Goal: Information Seeking & Learning: Learn about a topic

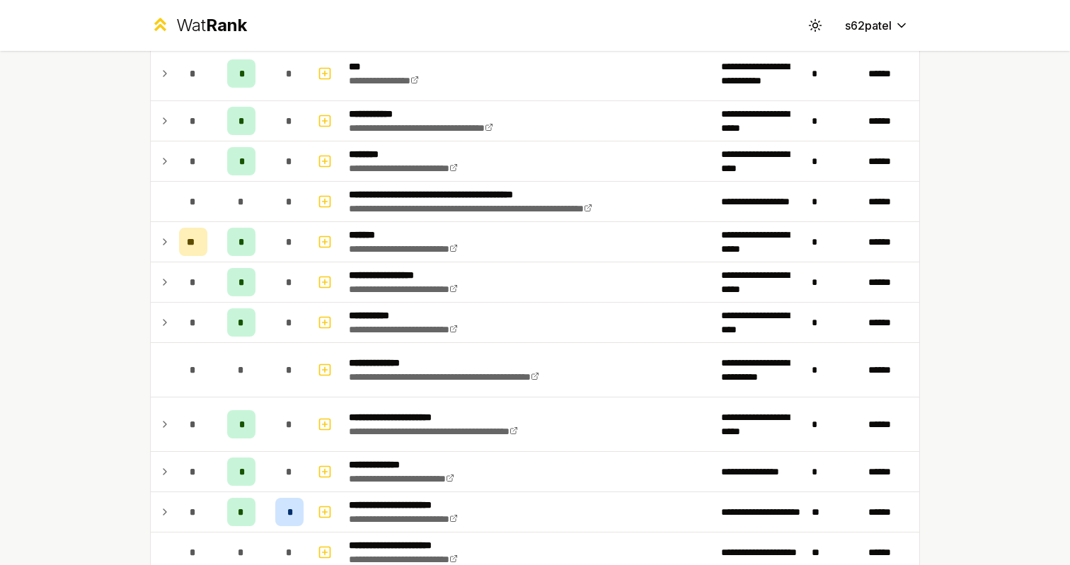
scroll to position [875, 0]
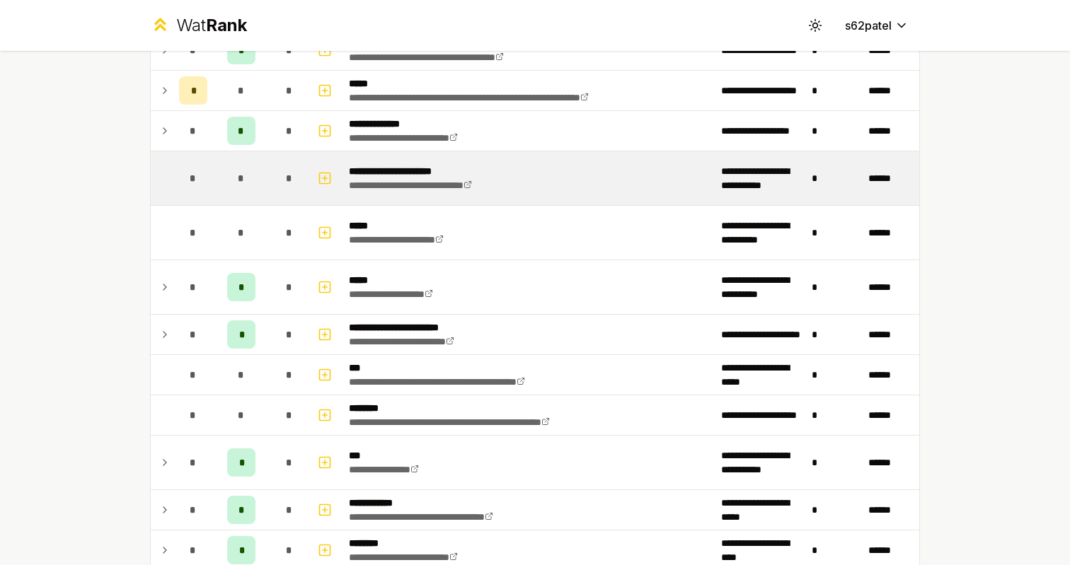
scroll to position [761, 0]
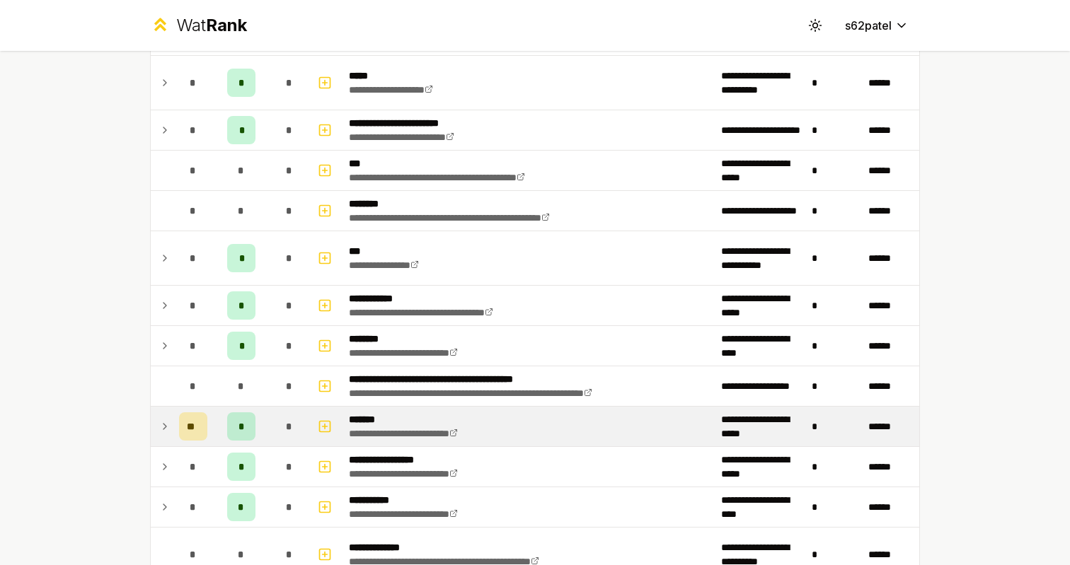
click at [160, 440] on td at bounding box center [162, 427] width 23 height 40
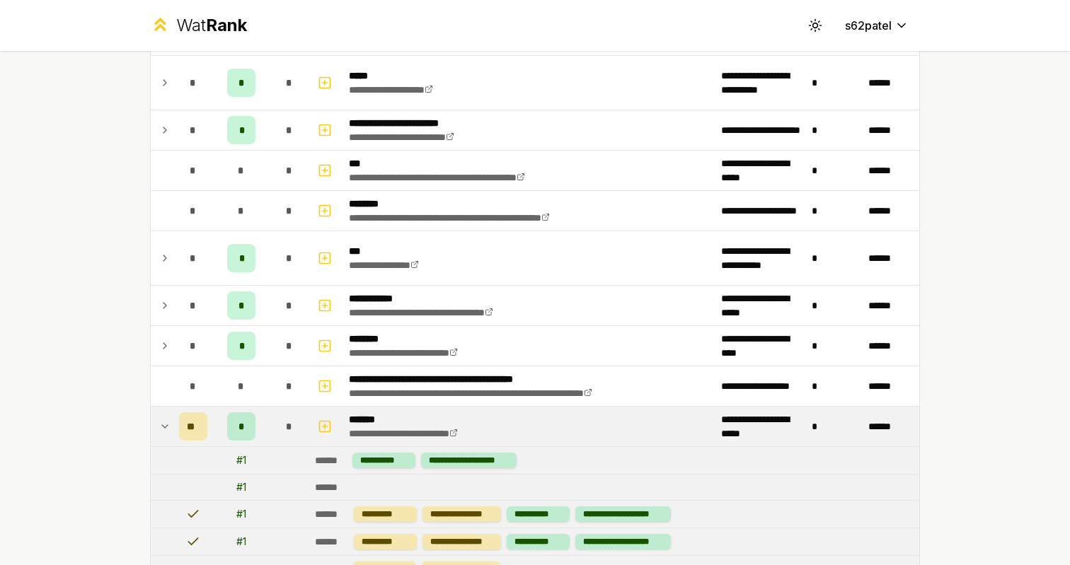
click at [161, 436] on td at bounding box center [162, 427] width 23 height 40
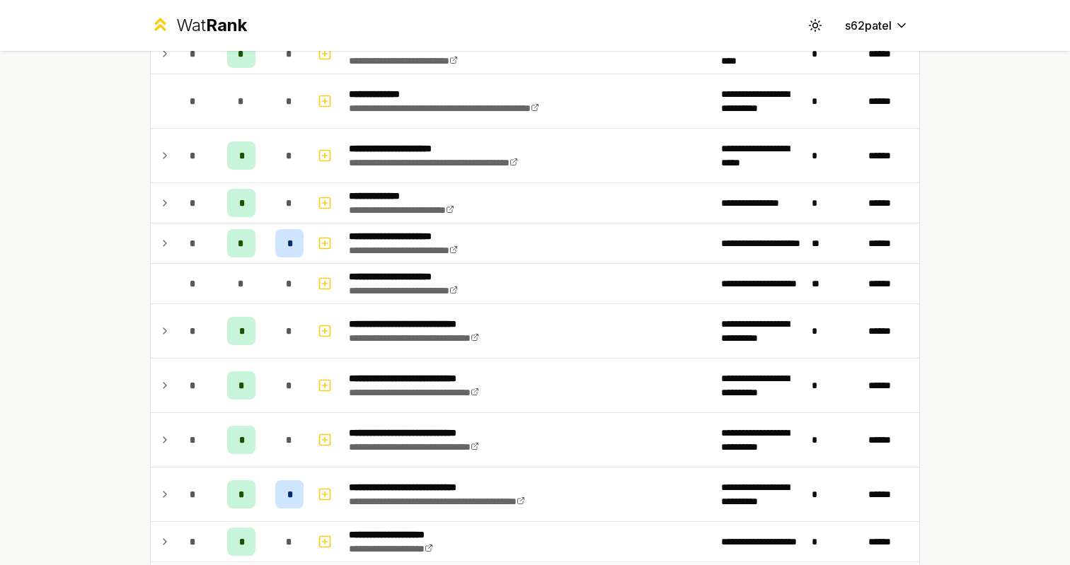
scroll to position [1165, 0]
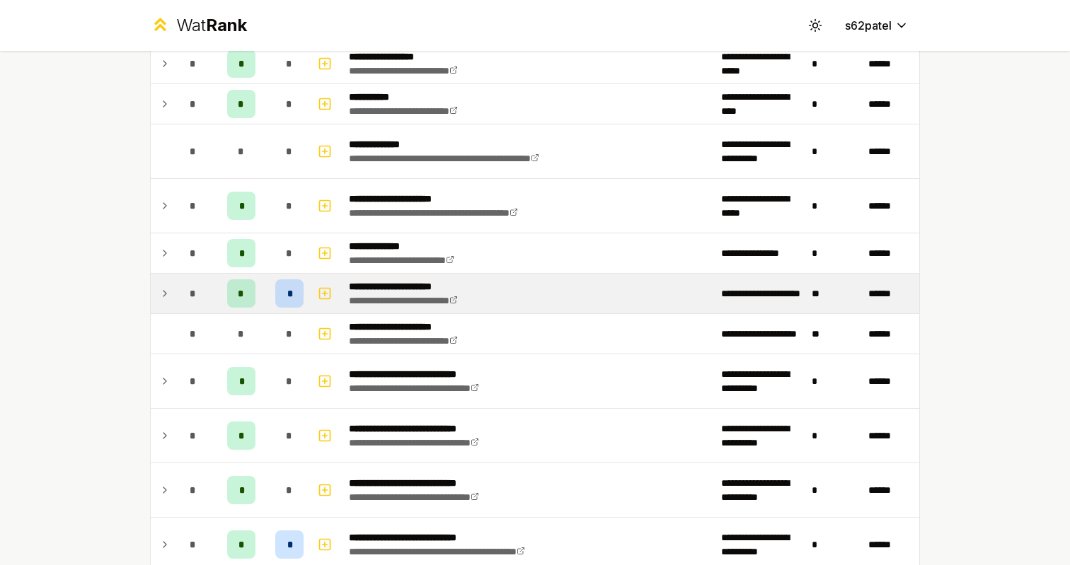
click at [517, 302] on td "**********" at bounding box center [529, 294] width 372 height 40
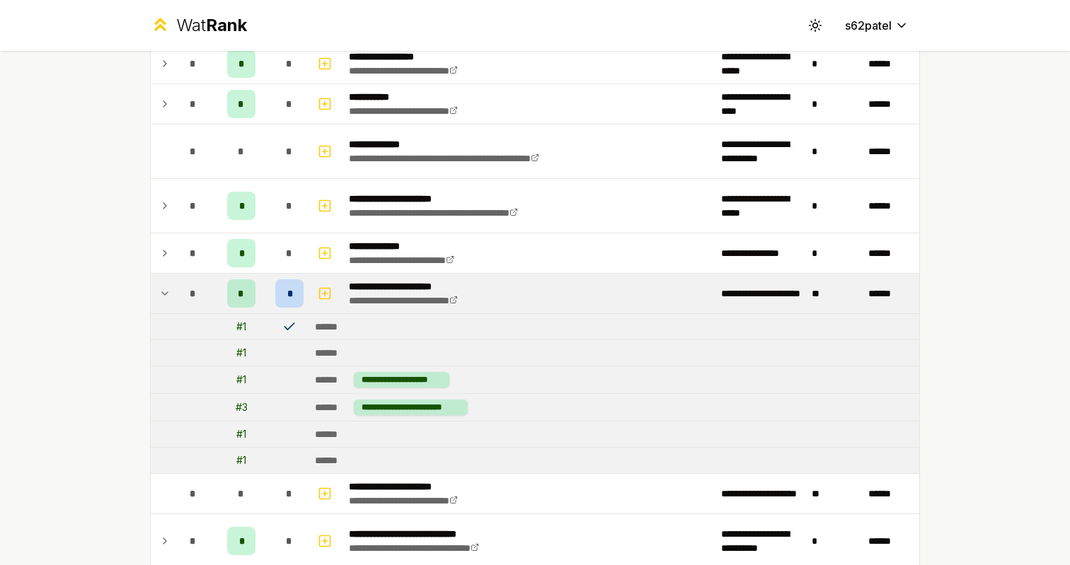
click at [575, 289] on td "**********" at bounding box center [529, 294] width 372 height 40
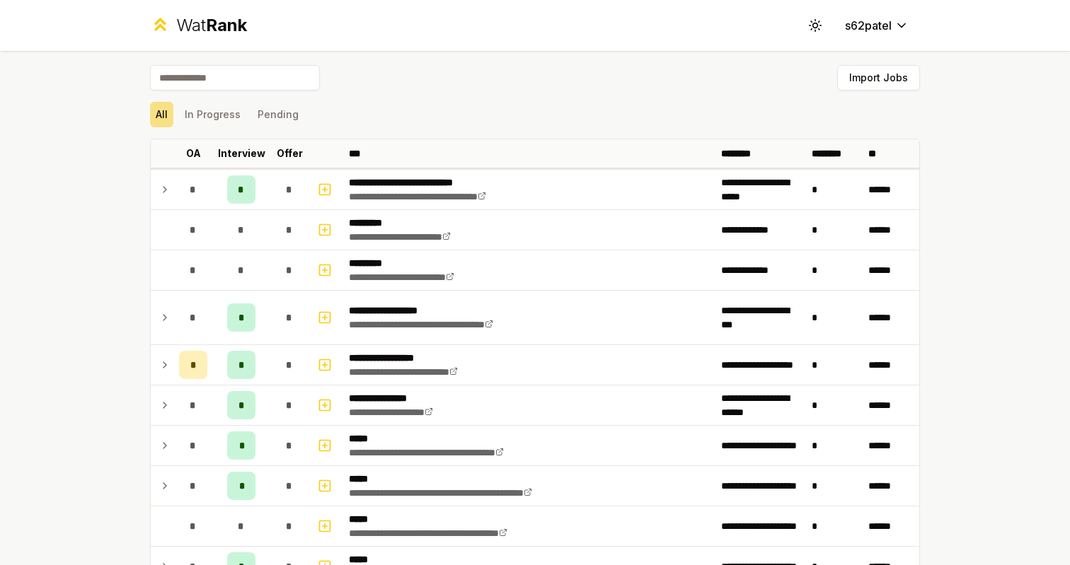
scroll to position [0, 0]
click at [267, 108] on button "Pending" at bounding box center [278, 114] width 52 height 25
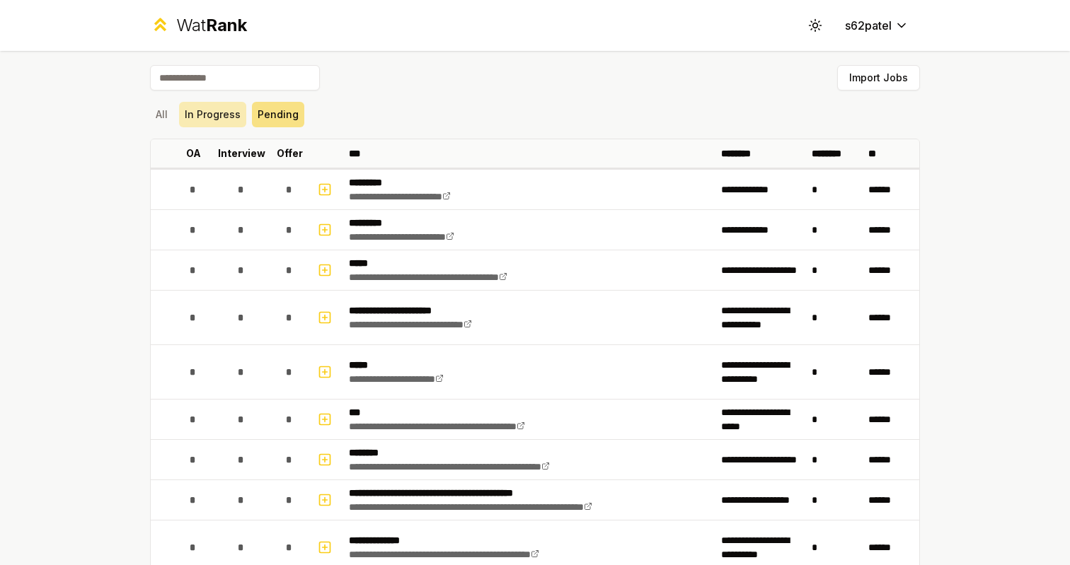
click at [213, 113] on button "In Progress" at bounding box center [212, 114] width 67 height 25
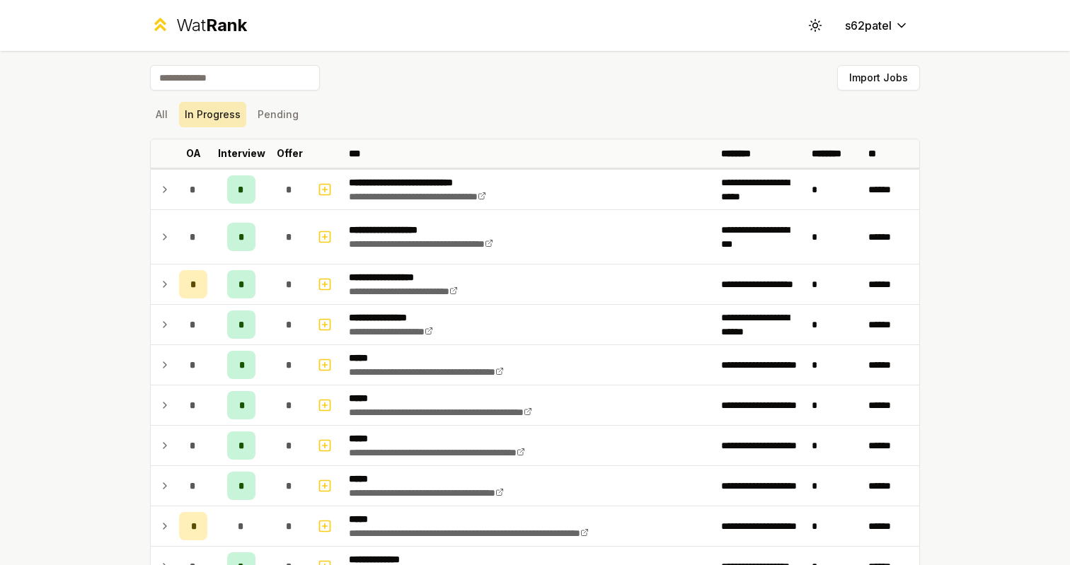
click at [180, 109] on button "In Progress" at bounding box center [212, 114] width 67 height 25
click at [167, 112] on button "All" at bounding box center [161, 114] width 23 height 25
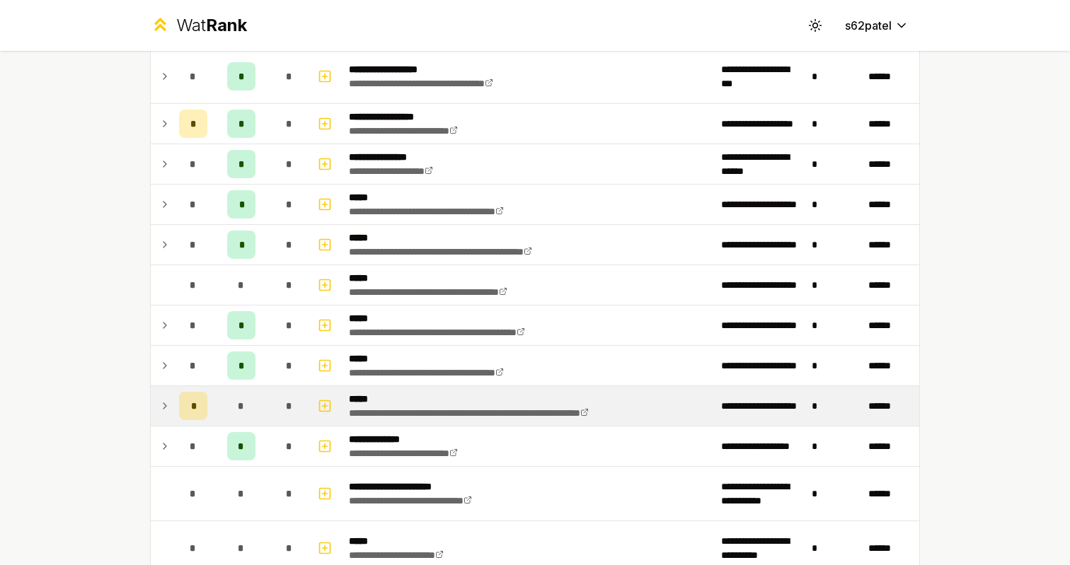
scroll to position [302, 0]
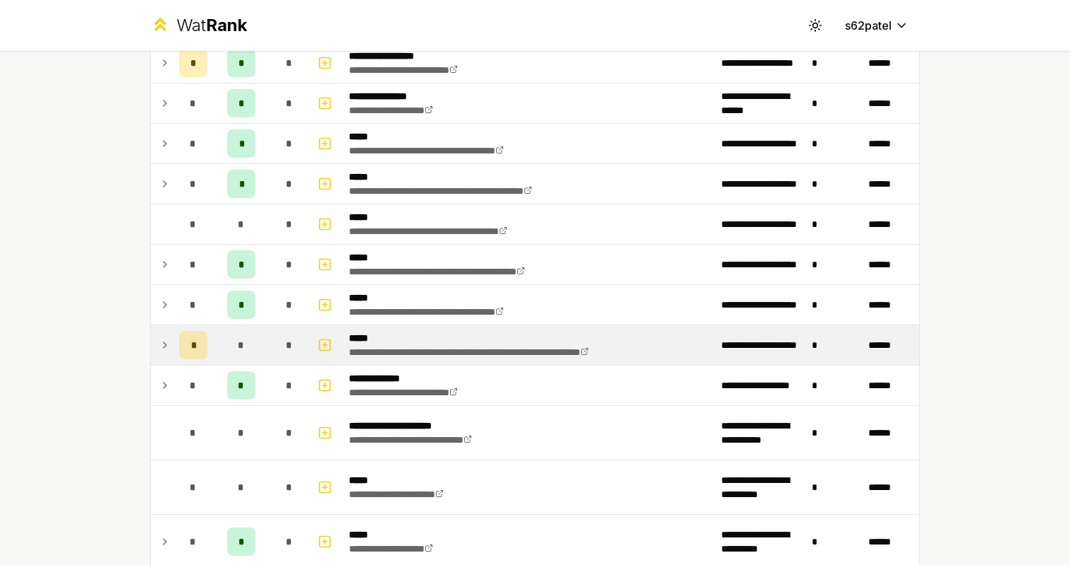
click at [156, 328] on td at bounding box center [162, 346] width 23 height 40
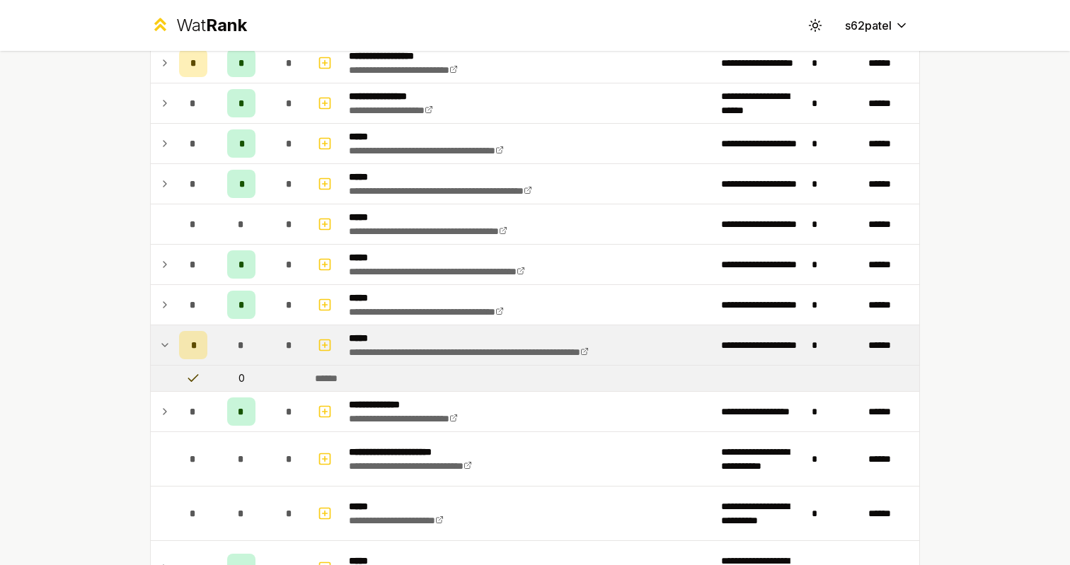
click at [164, 338] on icon at bounding box center [164, 345] width 11 height 17
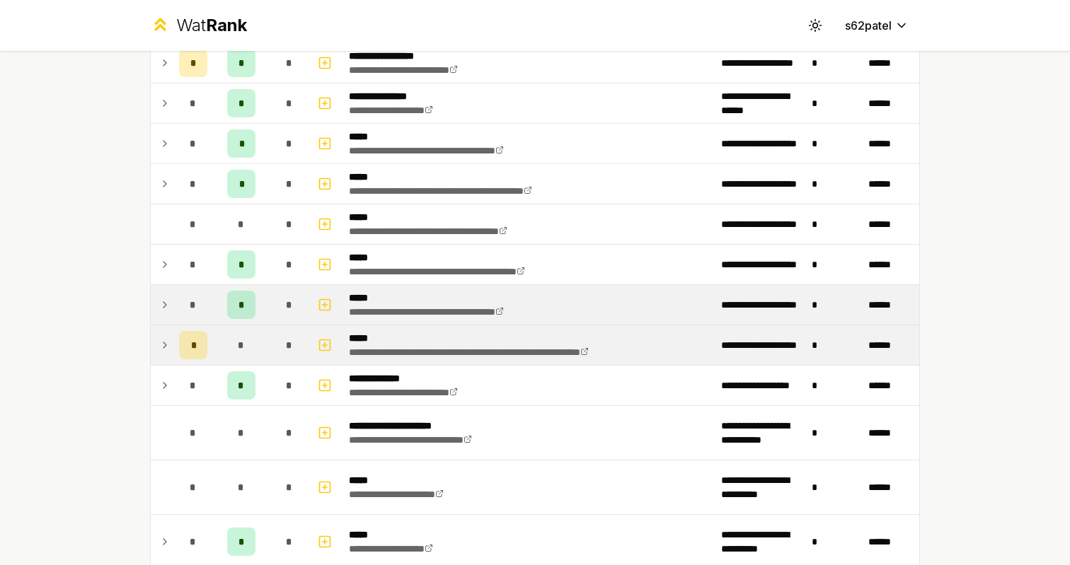
click at [166, 289] on td at bounding box center [162, 305] width 23 height 40
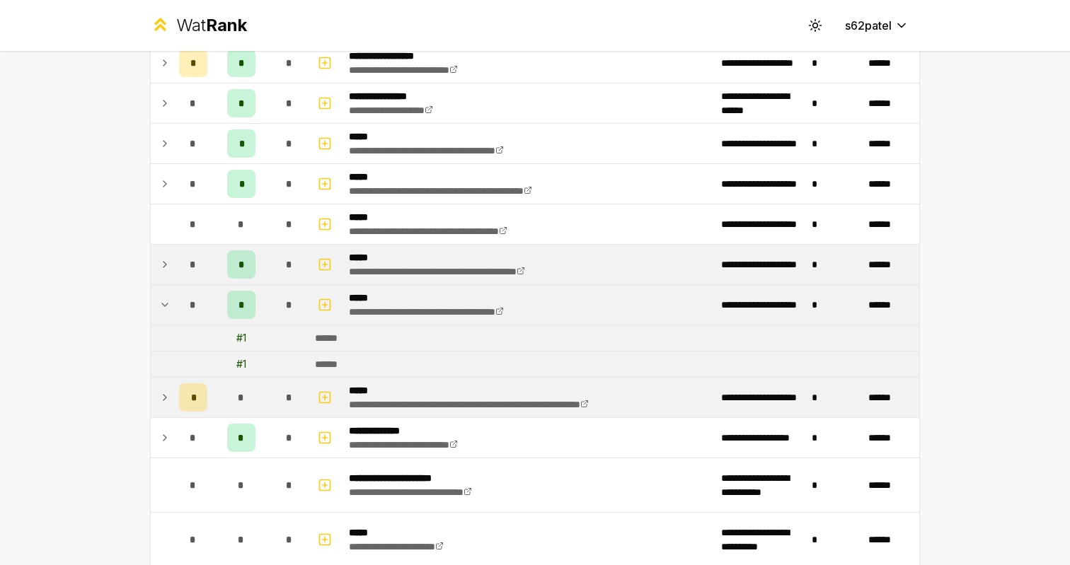
click at [166, 282] on td at bounding box center [162, 265] width 23 height 40
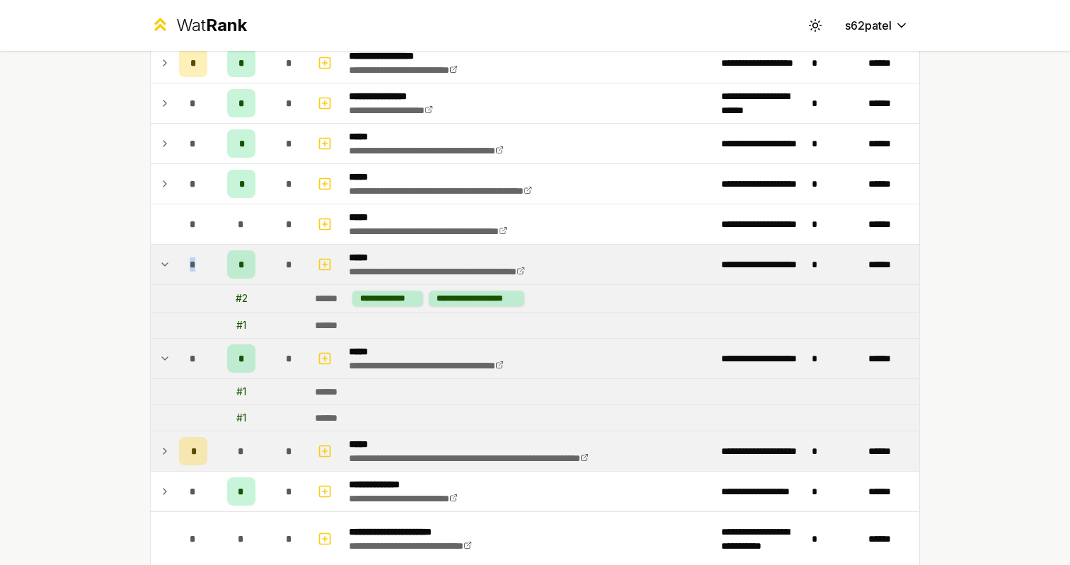
click at [166, 282] on td at bounding box center [162, 265] width 23 height 40
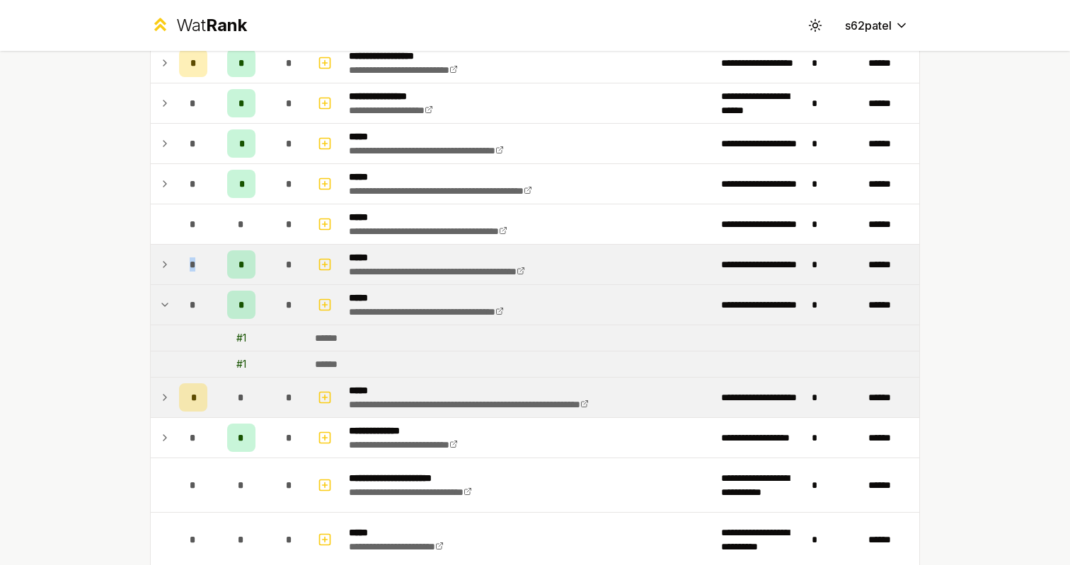
scroll to position [304, 0]
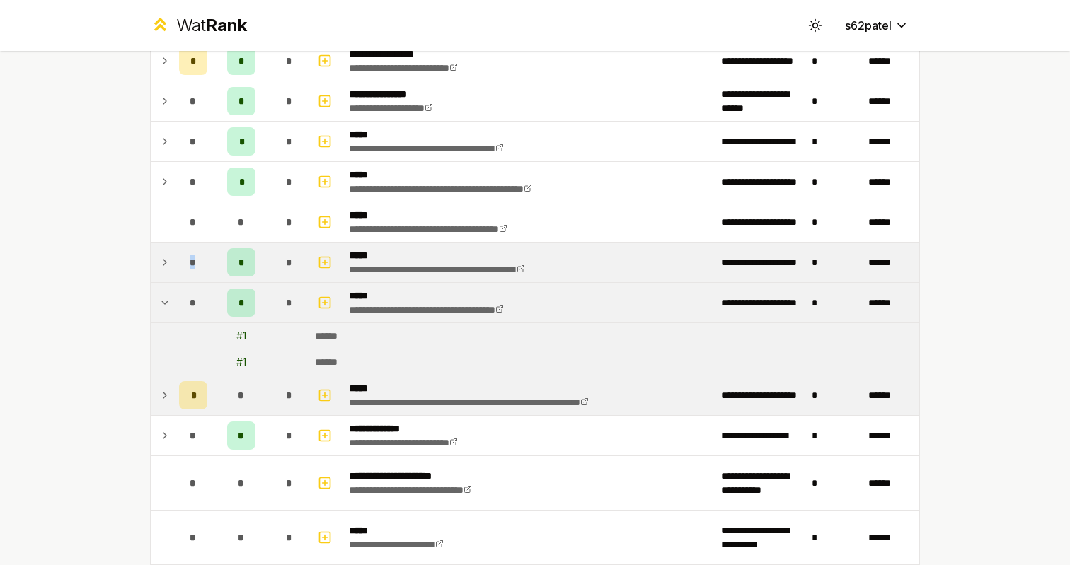
click at [166, 282] on tr "**********" at bounding box center [535, 263] width 768 height 40
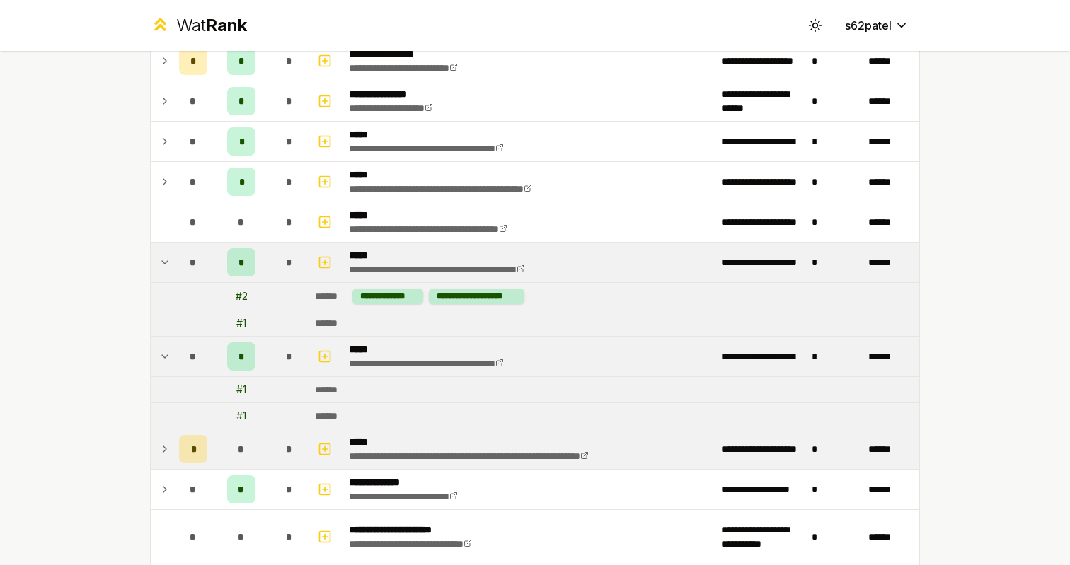
click at [166, 282] on tr "**********" at bounding box center [535, 263] width 768 height 40
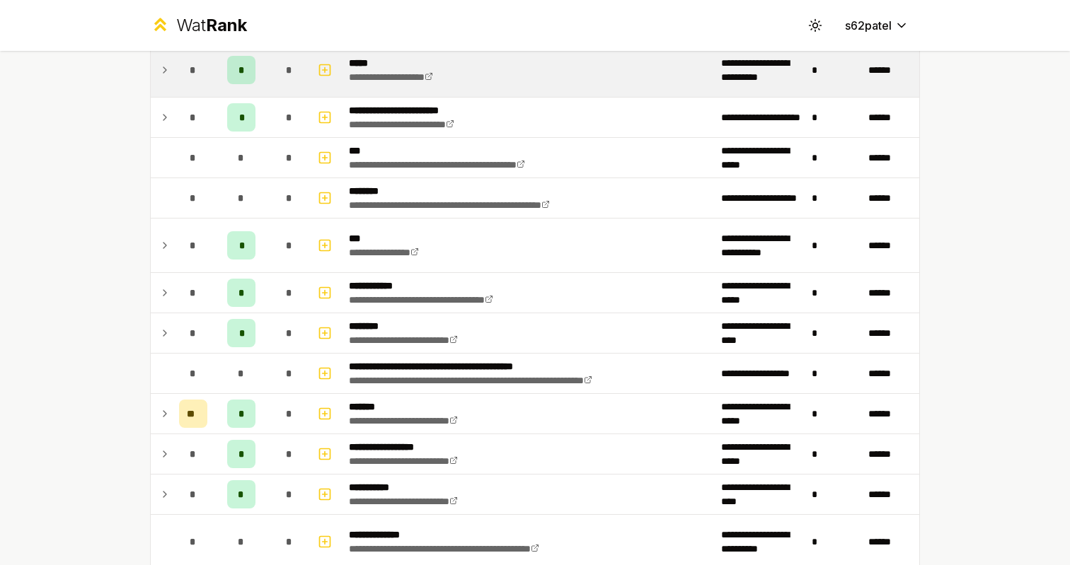
scroll to position [841, 0]
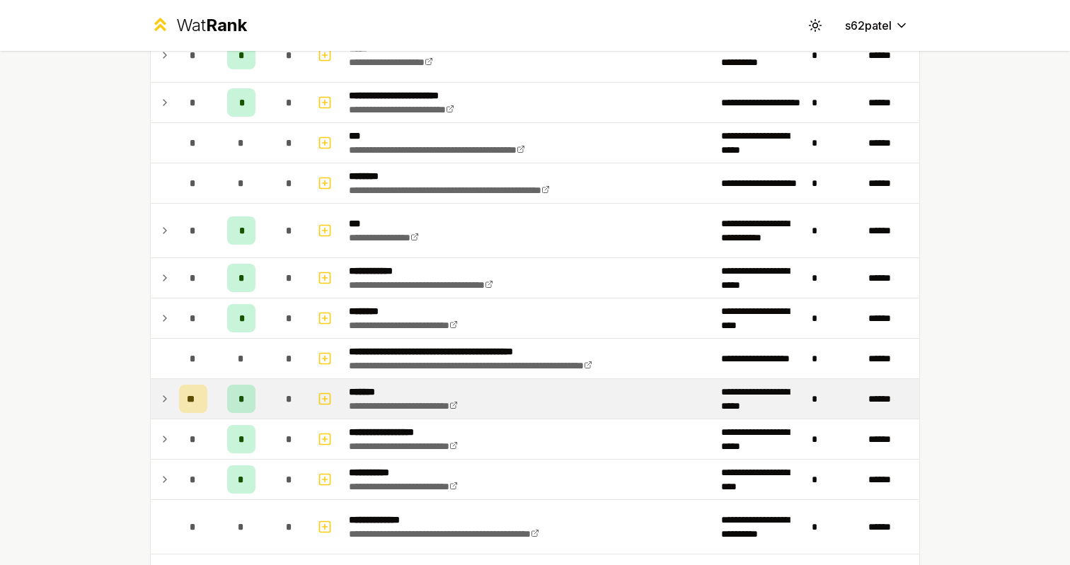
click at [167, 388] on td at bounding box center [162, 399] width 23 height 40
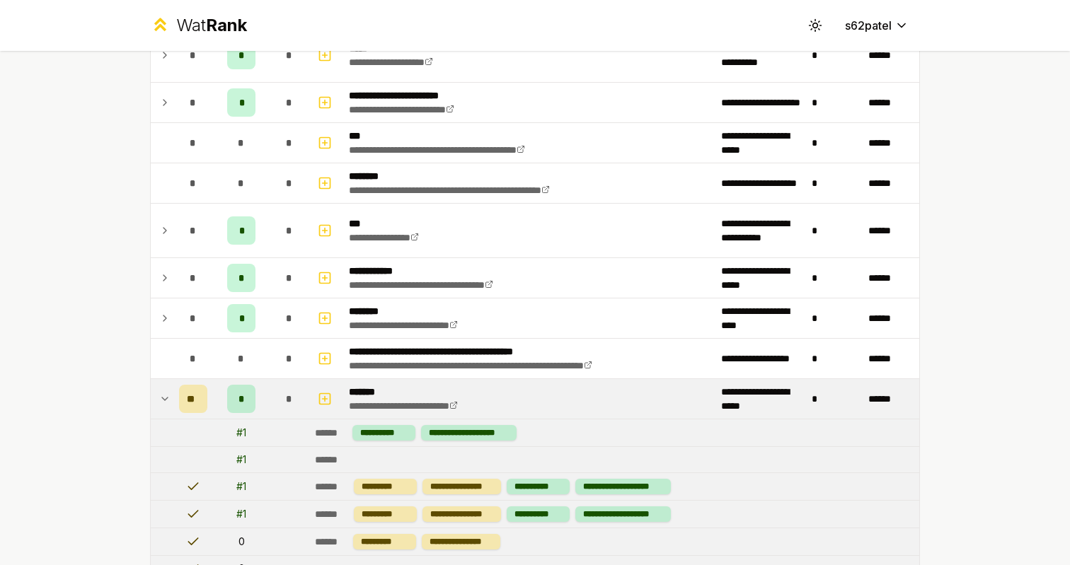
click at [167, 388] on td at bounding box center [162, 399] width 23 height 40
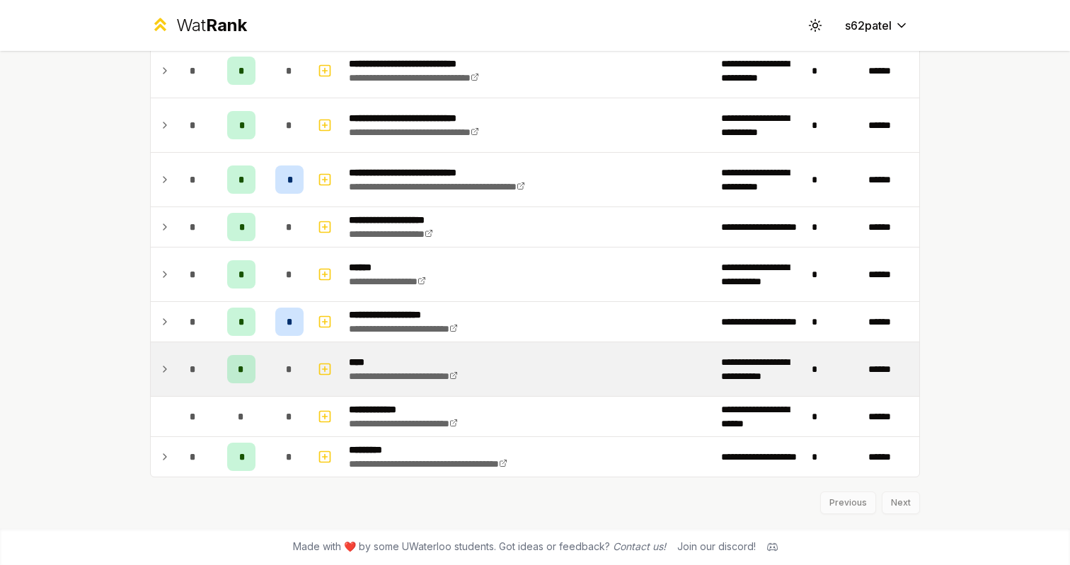
scroll to position [1582, 0]
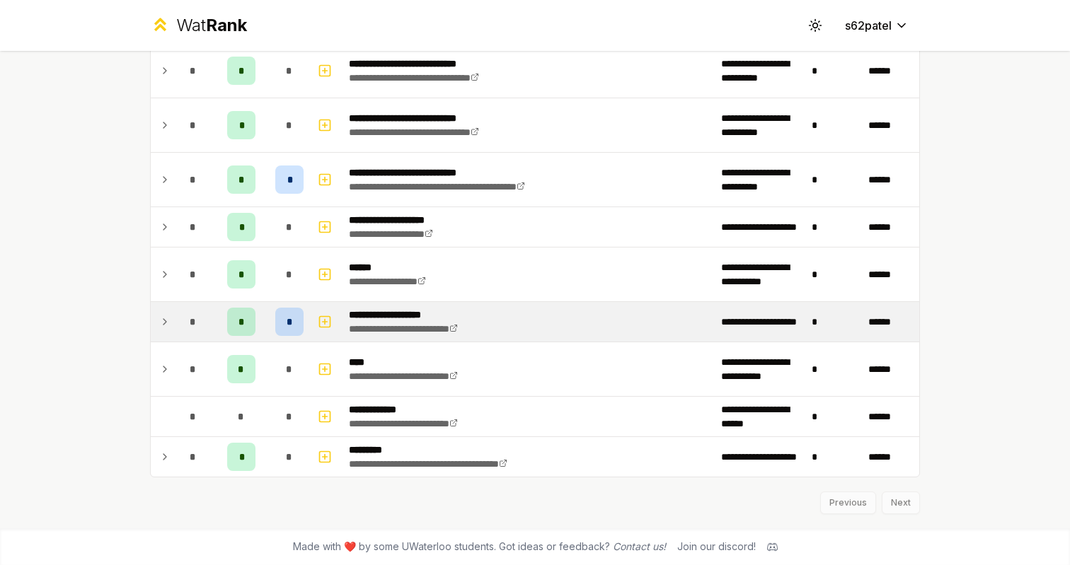
click at [157, 329] on td at bounding box center [162, 322] width 23 height 40
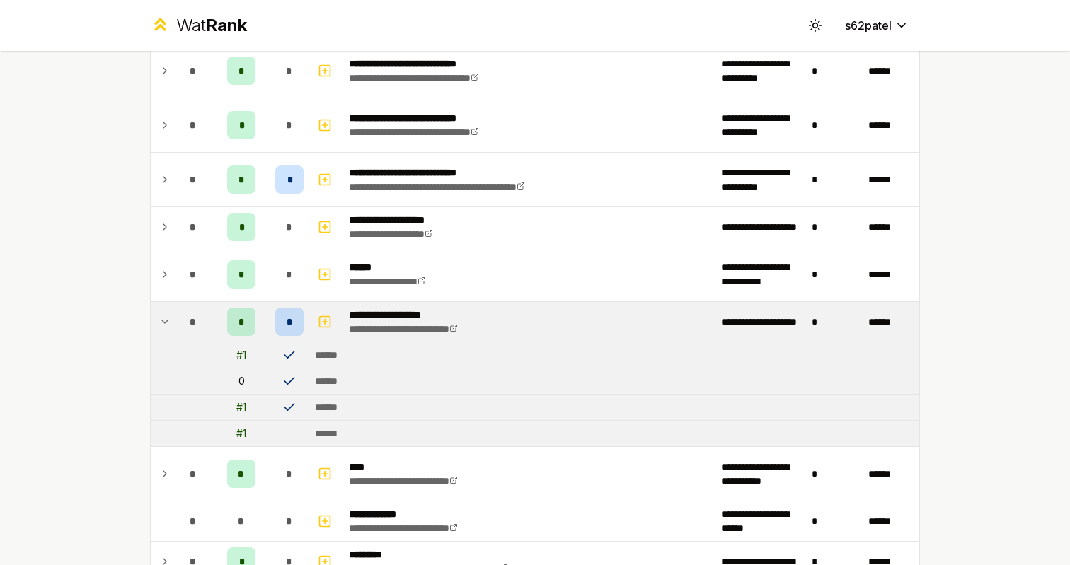
click at [157, 328] on td at bounding box center [162, 322] width 23 height 40
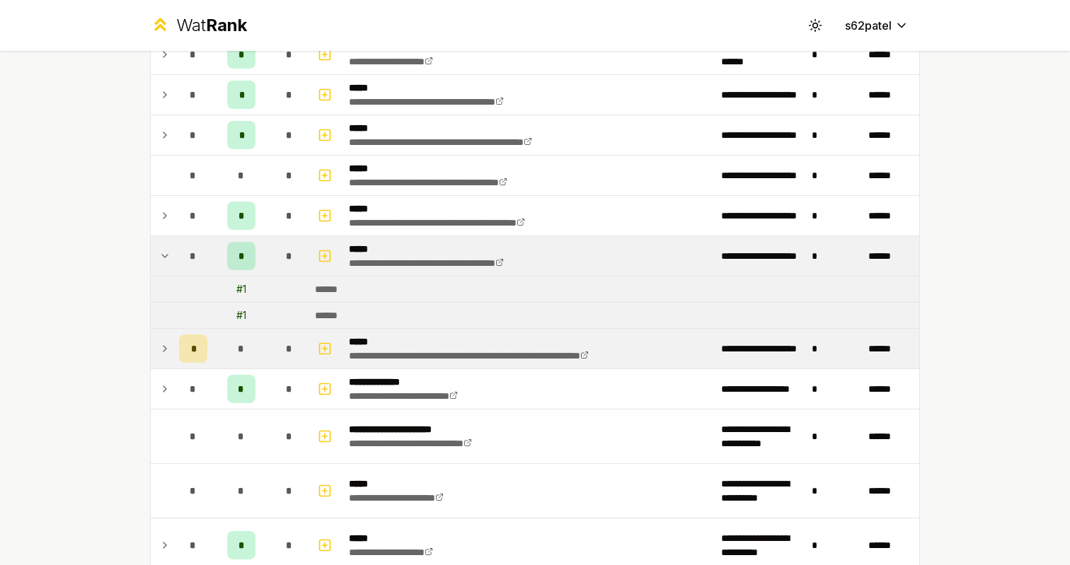
scroll to position [154, 0]
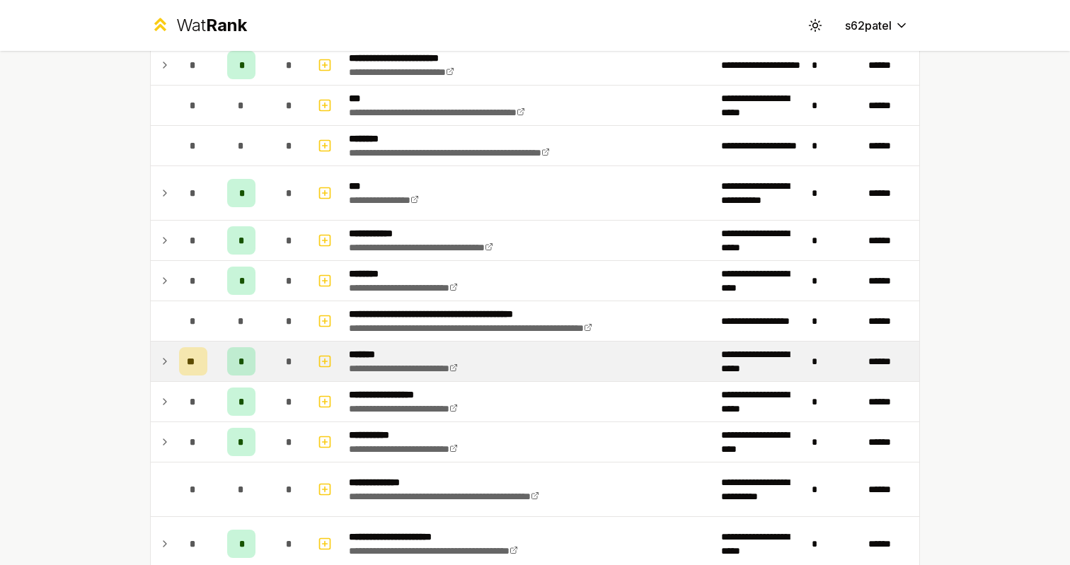
scroll to position [903, 0]
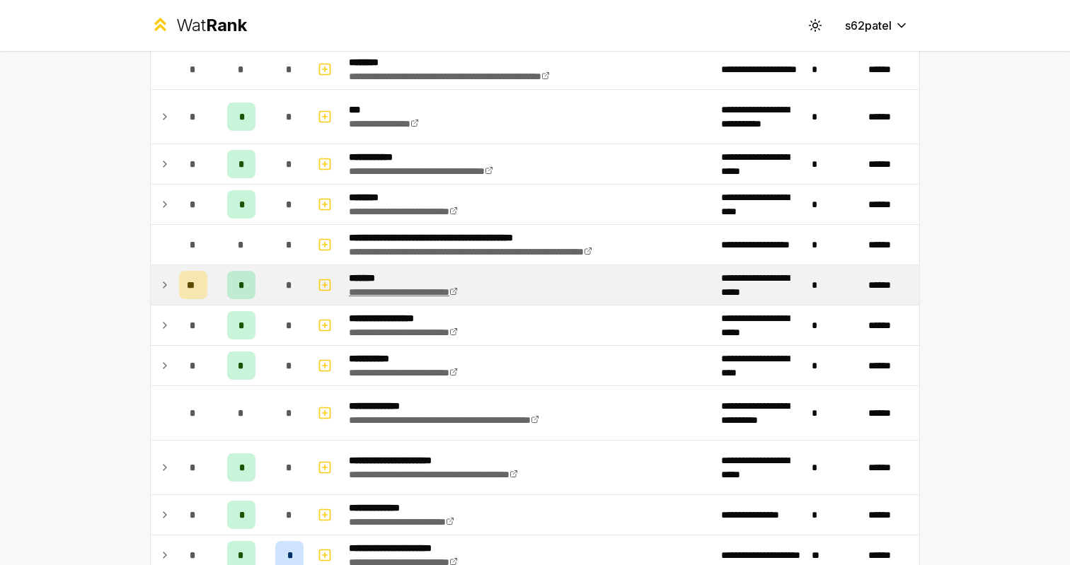
click at [398, 287] on link "**********" at bounding box center [403, 292] width 109 height 10
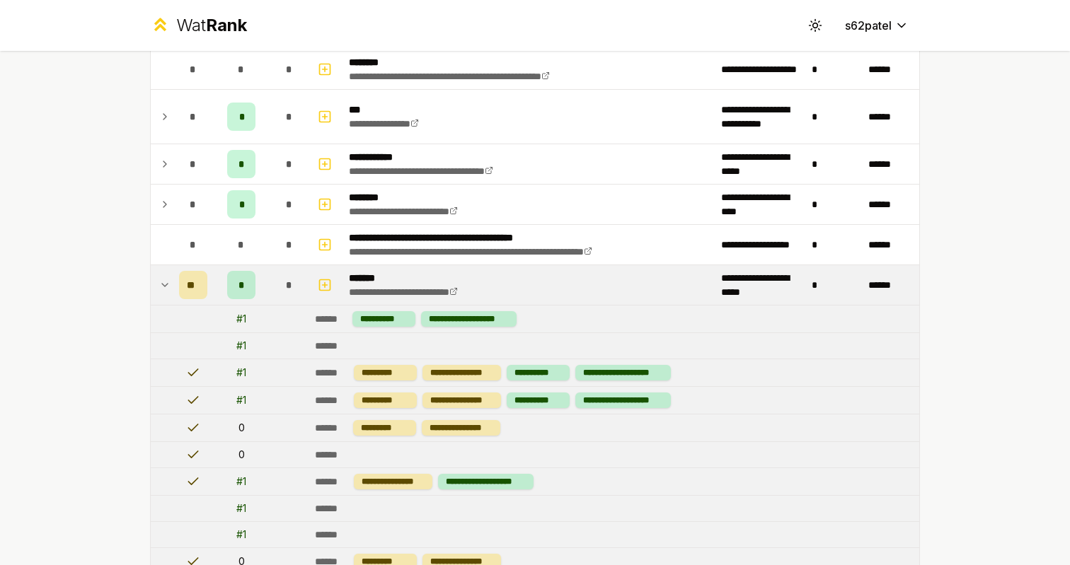
click at [397, 279] on p "*******" at bounding box center [420, 278] width 142 height 14
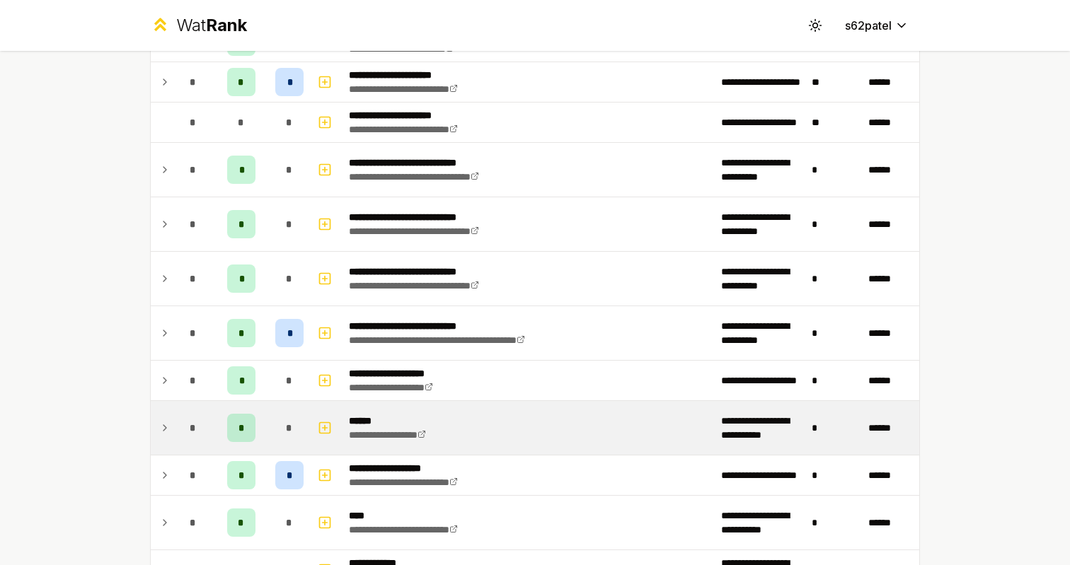
scroll to position [1315, 0]
